Goal: Information Seeking & Learning: Learn about a topic

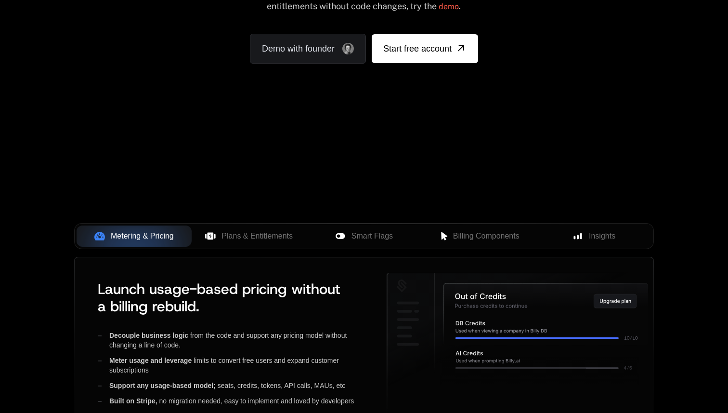
scroll to position [211, 0]
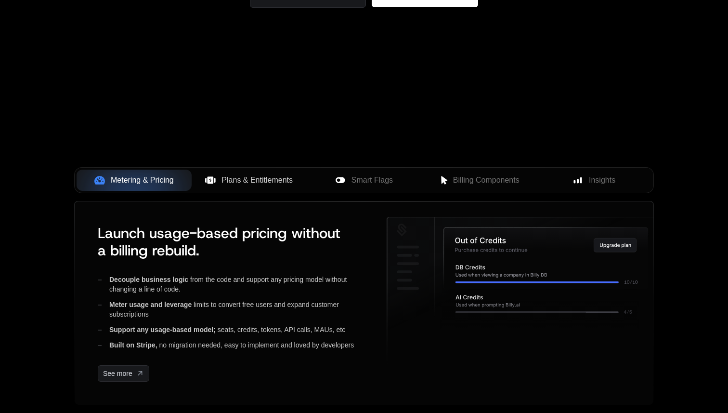
click at [270, 180] on span "Plans & Entitlements" at bounding box center [257, 180] width 71 height 12
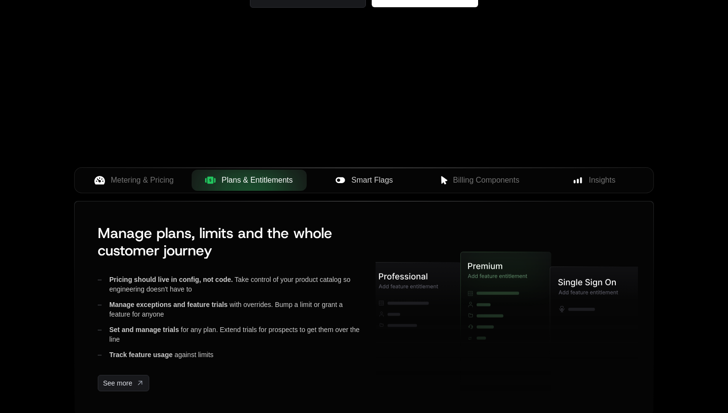
click at [342, 179] on icon at bounding box center [340, 180] width 9 height 6
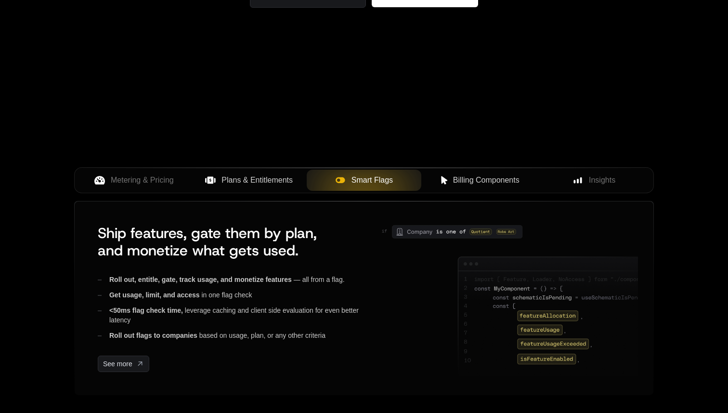
click at [480, 181] on span "Billing Components" at bounding box center [486, 180] width 66 height 12
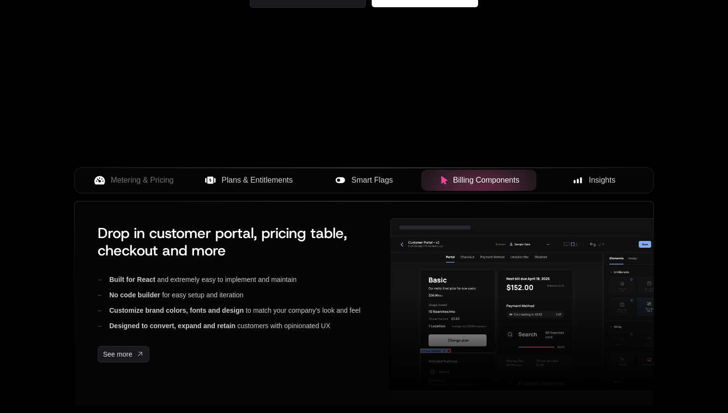
click at [600, 182] on span "Insights" at bounding box center [602, 180] width 26 height 12
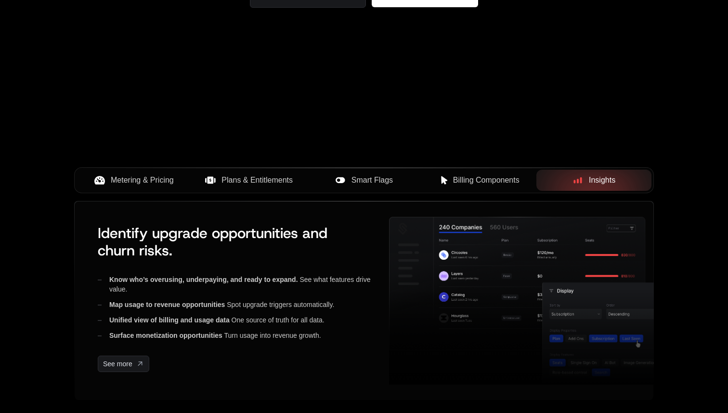
click at [109, 181] on div "Metering & Pricing" at bounding box center [134, 180] width 100 height 12
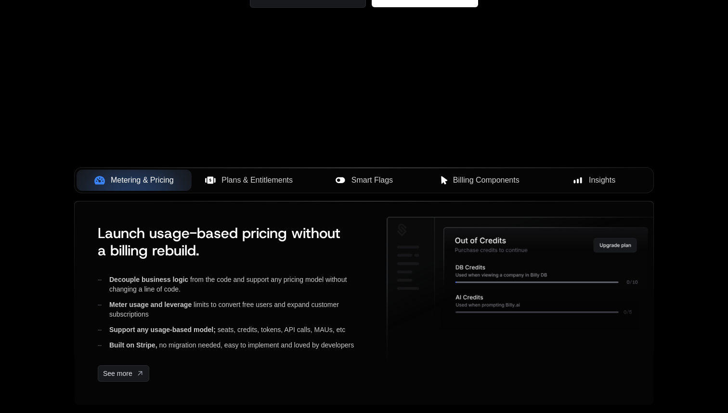
scroll to position [0, 0]
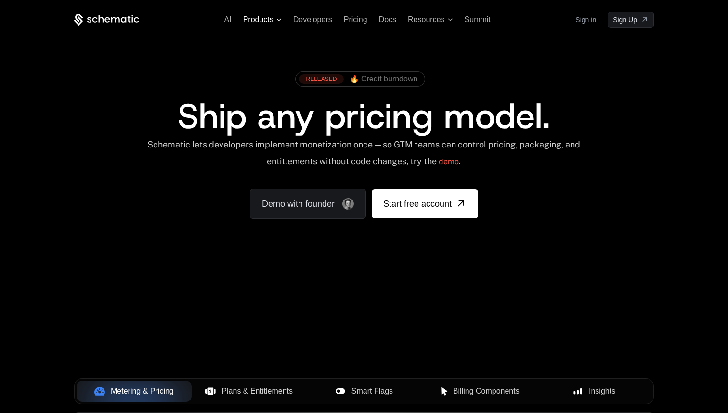
click at [258, 19] on span "Products" at bounding box center [258, 19] width 30 height 9
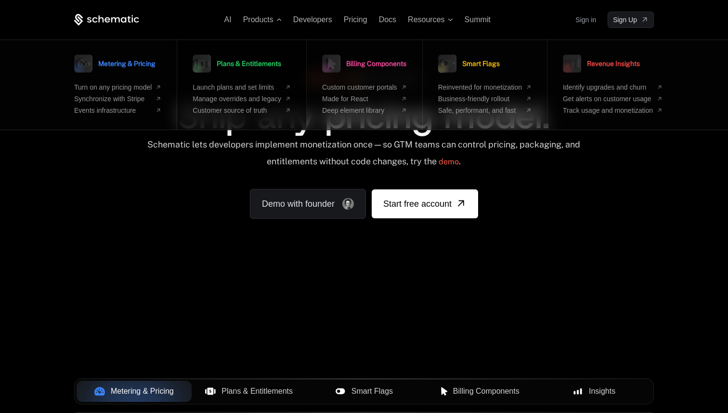
click at [237, 105] on ul "Launch plans and set limits Manage overrides and legacy Customer source of truth" at bounding box center [242, 98] width 98 height 31
click at [227, 21] on span "AI" at bounding box center [228, 19] width 7 height 8
